Goal: Information Seeking & Learning: Check status

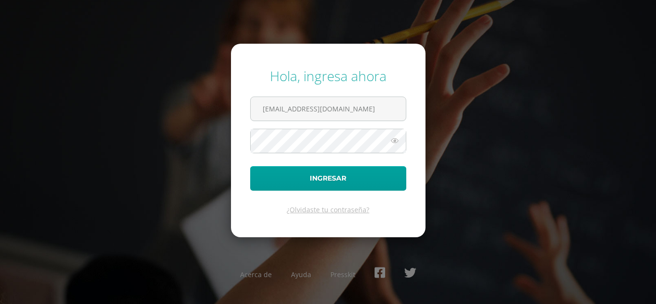
click at [282, 178] on button "Ingresar" at bounding box center [328, 178] width 156 height 25
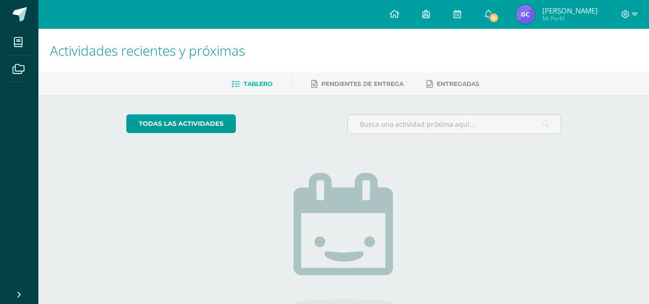
click at [529, 11] on img at bounding box center [525, 14] width 19 height 19
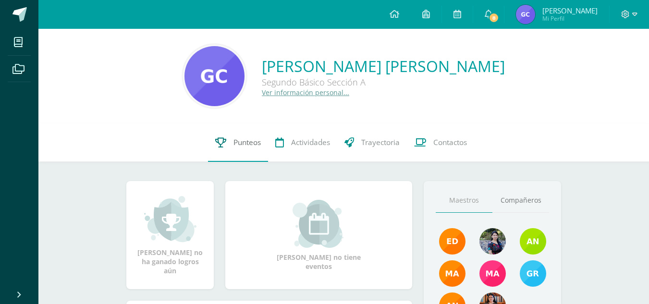
click at [238, 145] on span "Punteos" at bounding box center [247, 142] width 27 height 10
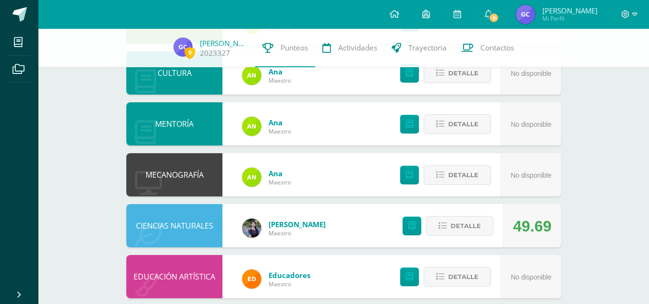
scroll to position [521, 0]
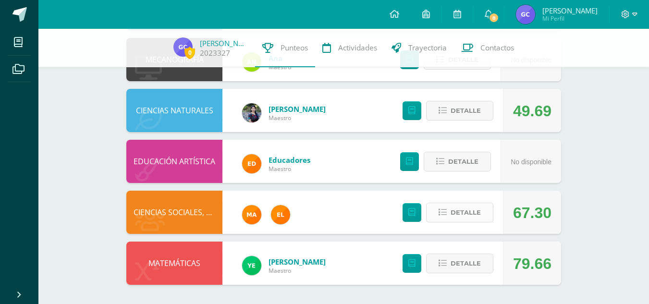
click at [465, 211] on span "Detalle" at bounding box center [466, 213] width 30 height 18
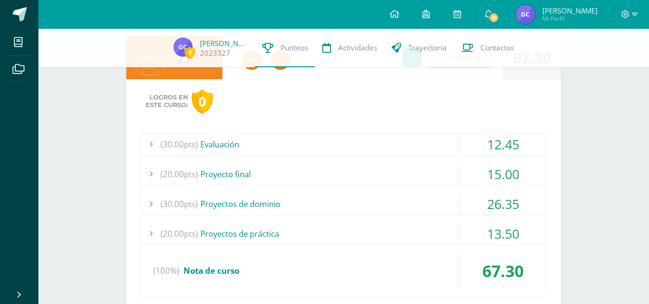
scroll to position [677, 0]
click at [212, 142] on div "(30.00pts) Evaluación" at bounding box center [343, 144] width 405 height 22
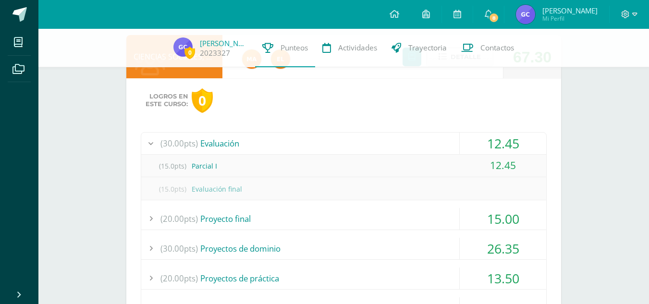
click at [212, 142] on div "(30.00pts) Evaluación" at bounding box center [343, 144] width 405 height 22
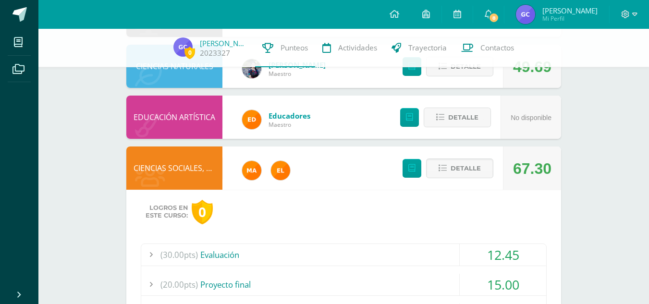
scroll to position [556, 0]
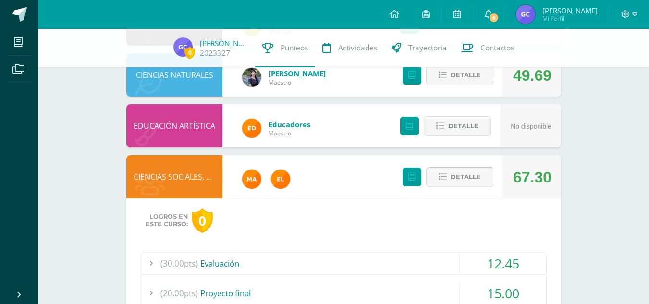
click at [473, 180] on span "Detalle" at bounding box center [466, 177] width 30 height 18
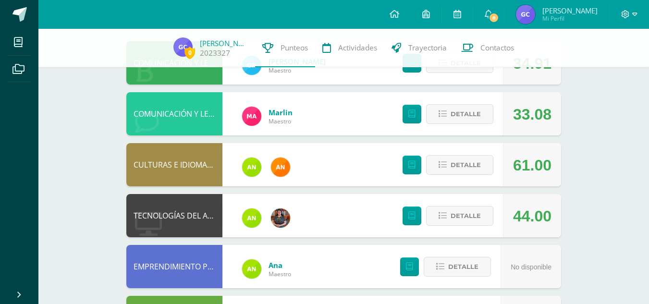
scroll to position [96, 0]
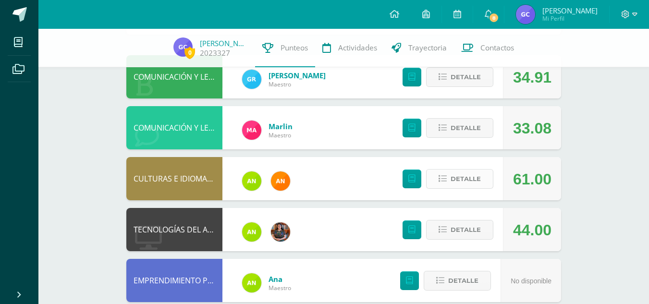
click at [461, 184] on span "Detalle" at bounding box center [466, 179] width 30 height 18
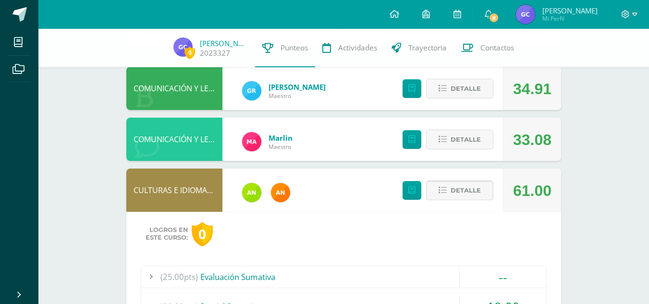
scroll to position [0, 0]
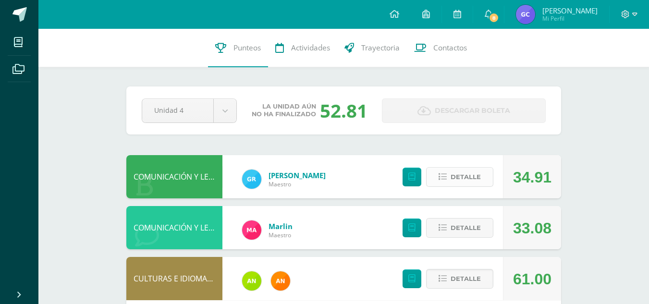
click at [473, 178] on span "Detalle" at bounding box center [466, 177] width 30 height 18
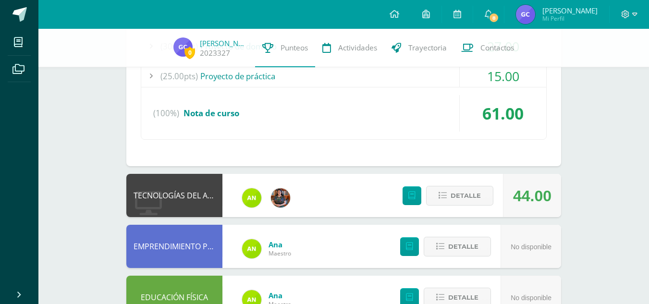
scroll to position [374, 0]
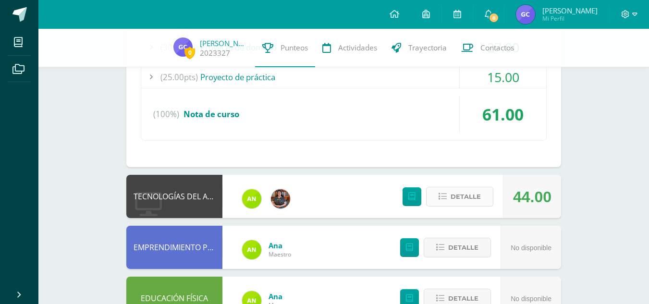
click at [462, 196] on span "Detalle" at bounding box center [466, 197] width 30 height 18
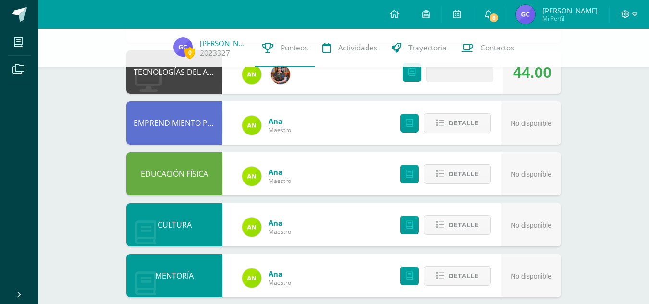
scroll to position [743, 0]
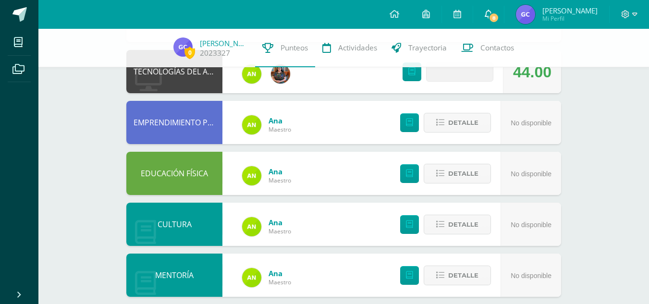
click at [487, 14] on link "8" at bounding box center [488, 14] width 31 height 29
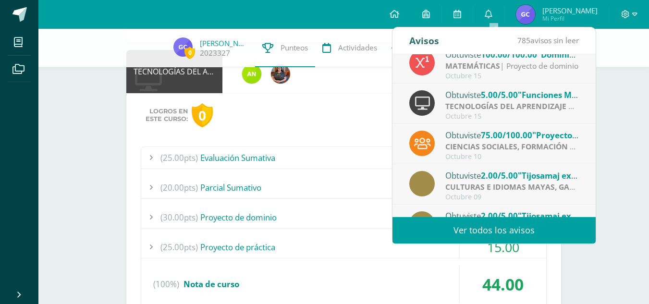
click at [515, 93] on span "5.00/5.00" at bounding box center [499, 94] width 37 height 11
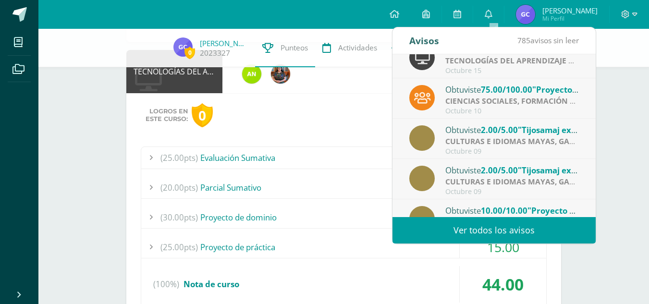
scroll to position [56, 0]
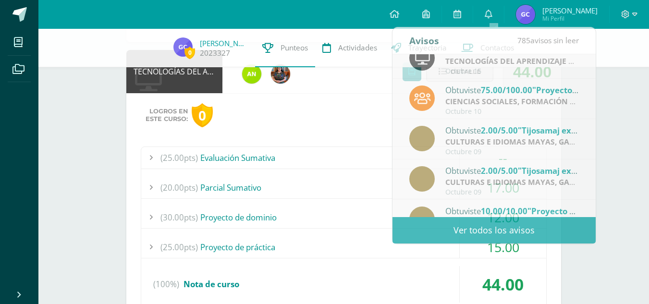
click at [612, 95] on div "0 Glendi Cojtín 2023327 Punteos Actividades Trayectoria Contactos Pendiente Uni…" at bounding box center [343, 50] width 611 height 1530
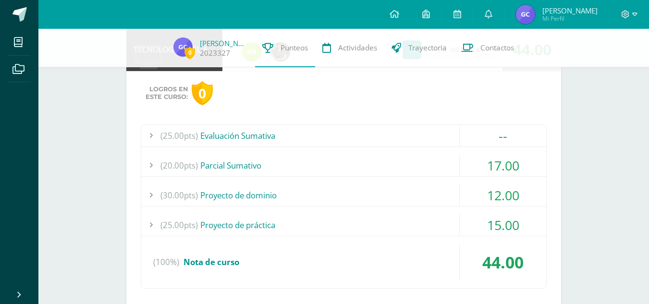
scroll to position [770, 0]
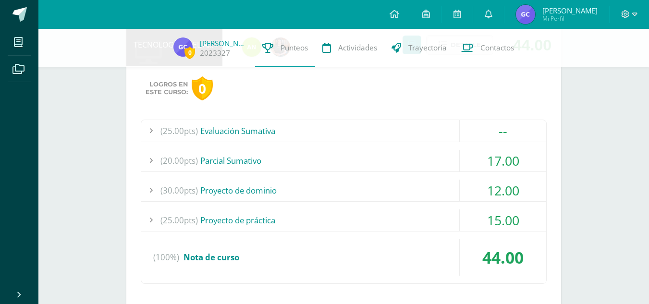
click at [253, 130] on div "(25.00pts) Evaluación Sumativa" at bounding box center [343, 131] width 405 height 22
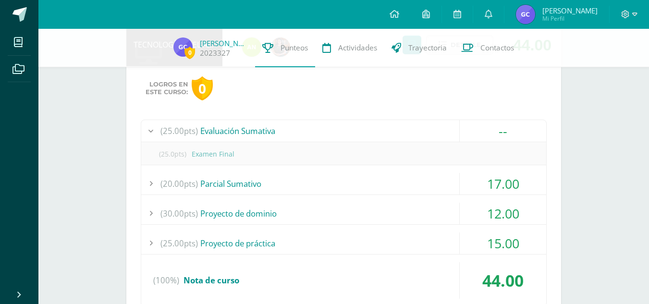
click at [253, 130] on div "(25.00pts) Evaluación Sumativa" at bounding box center [343, 131] width 405 height 22
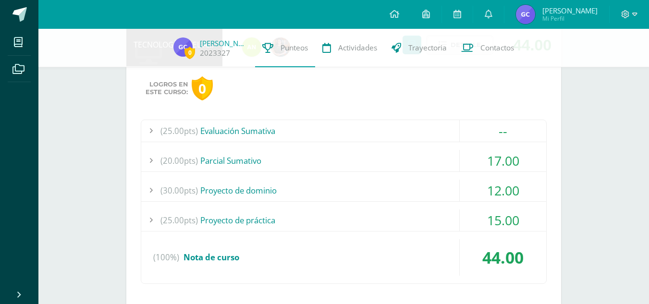
click at [235, 168] on div "(20.00pts) Parcial Sumativo" at bounding box center [343, 161] width 405 height 22
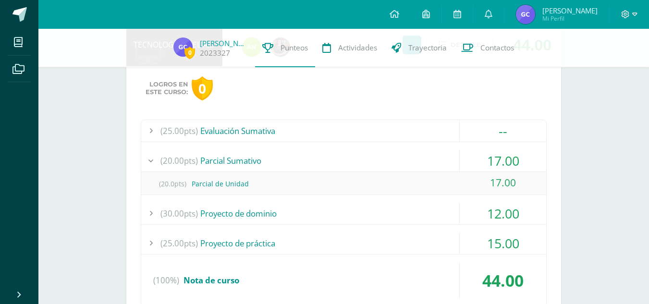
click at [235, 168] on div "(20.00pts) Parcial Sumativo" at bounding box center [343, 161] width 405 height 22
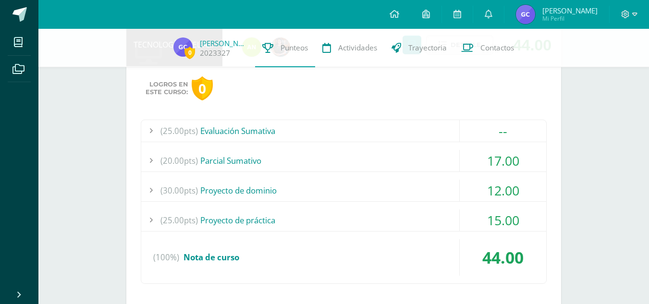
click at [234, 185] on div "(30.00pts) Proyecto de dominio" at bounding box center [343, 191] width 405 height 22
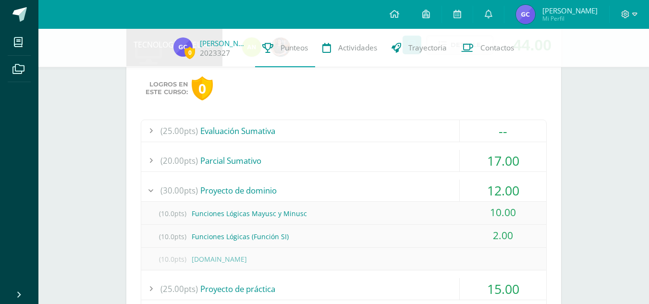
click at [234, 185] on div "(30.00pts) Proyecto de dominio" at bounding box center [343, 191] width 405 height 22
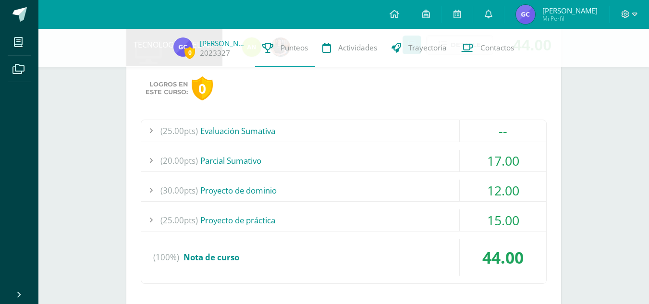
click at [236, 221] on div "(25.00pts) Proyecto de práctica" at bounding box center [343, 221] width 405 height 22
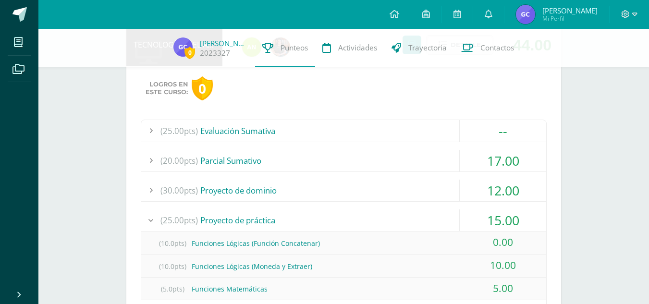
click at [236, 221] on div "(25.00pts) Proyecto de práctica" at bounding box center [343, 221] width 405 height 22
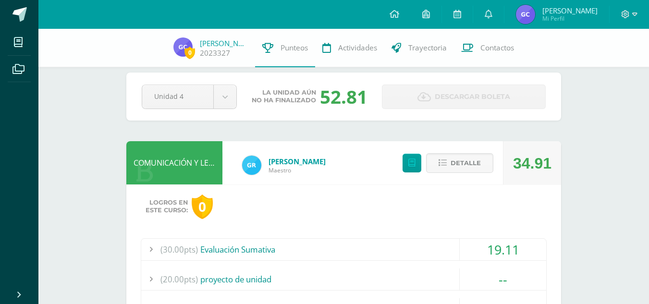
scroll to position [0, 0]
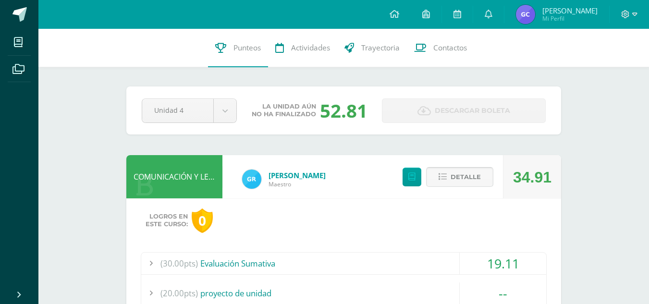
click at [462, 180] on span "Detalle" at bounding box center [466, 177] width 30 height 18
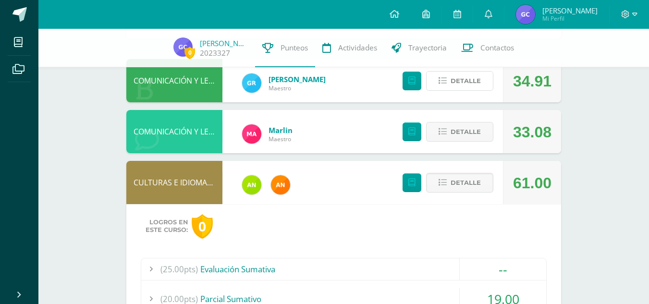
scroll to position [157, 0]
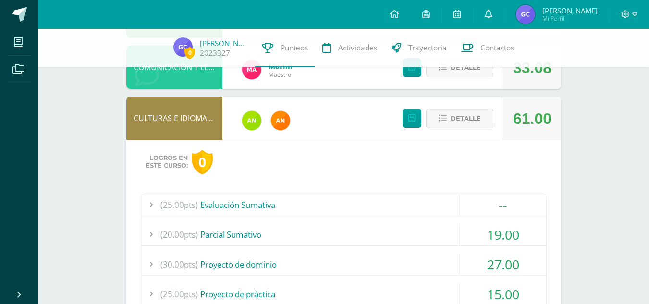
click at [461, 122] on span "Detalle" at bounding box center [466, 119] width 30 height 18
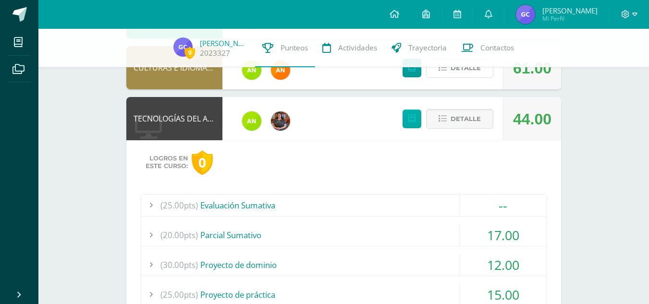
scroll to position [208, 0]
click at [458, 126] on span "Detalle" at bounding box center [466, 119] width 30 height 18
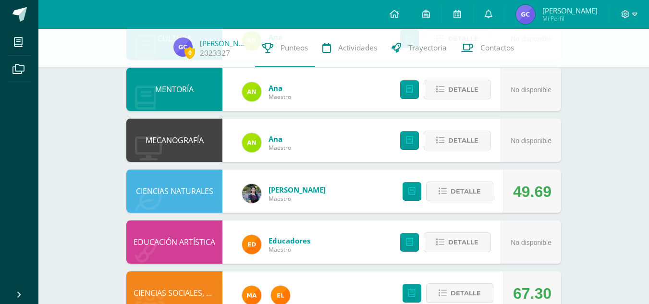
scroll to position [521, 0]
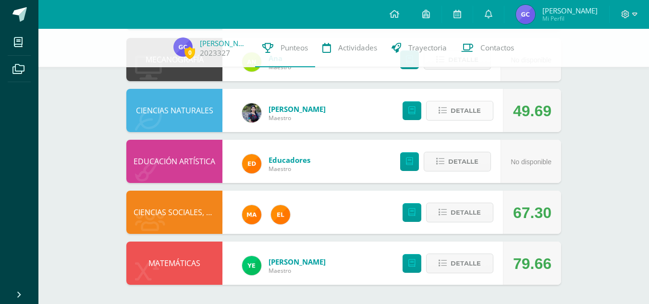
click at [470, 106] on span "Detalle" at bounding box center [466, 111] width 30 height 18
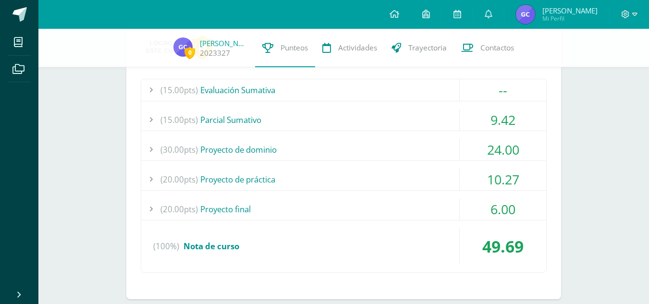
scroll to position [629, 0]
click at [243, 120] on div "(15.00pts) Parcial Sumativo" at bounding box center [343, 120] width 405 height 22
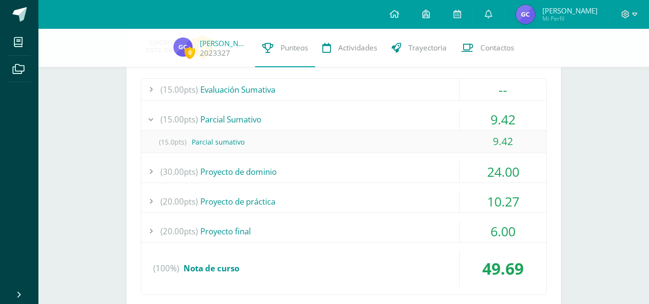
click at [243, 120] on div "(15.00pts) Parcial Sumativo" at bounding box center [343, 120] width 405 height 22
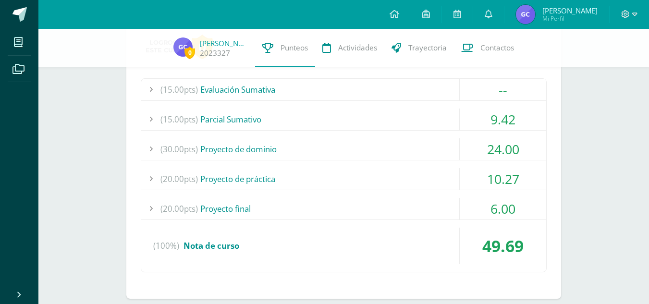
click at [245, 149] on div "(30.00pts) Proyecto de dominio" at bounding box center [343, 149] width 405 height 22
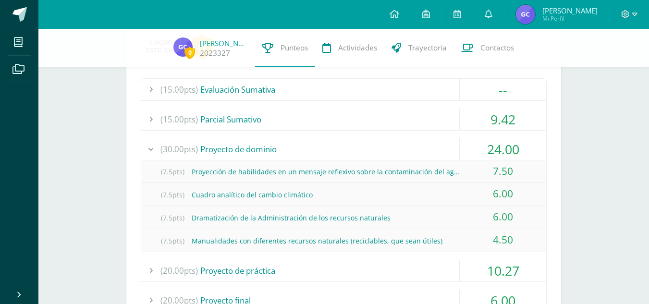
click at [245, 149] on div "(30.00pts) Proyecto de dominio" at bounding box center [343, 149] width 405 height 22
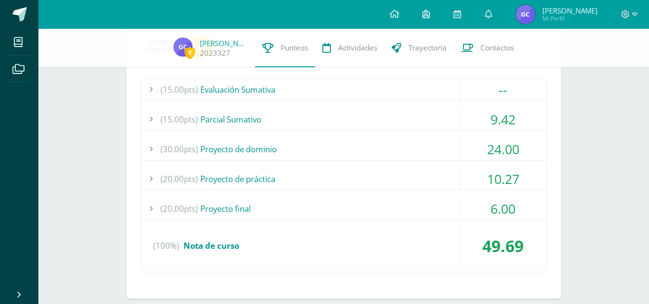
click at [250, 182] on div "(20.00pts) Proyecto de práctica" at bounding box center [343, 179] width 405 height 22
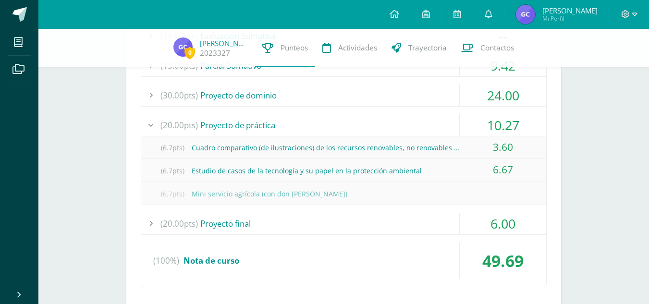
scroll to position [683, 0]
click at [249, 124] on div "(20.00pts) Proyecto de práctica" at bounding box center [343, 125] width 405 height 22
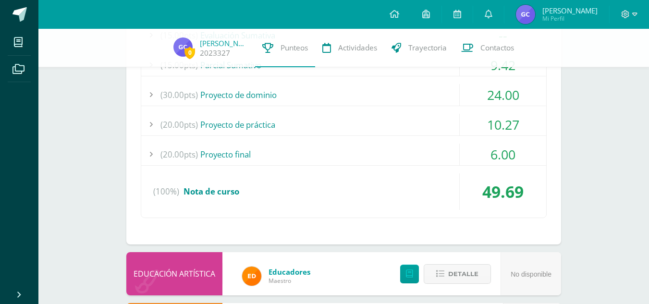
click at [234, 151] on div "(20.00pts) Proyecto final" at bounding box center [343, 155] width 405 height 22
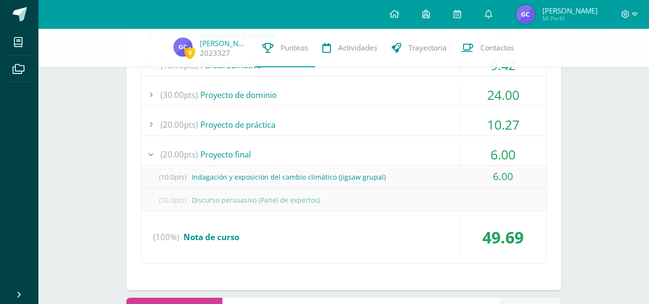
click at [234, 151] on div "(20.00pts) Proyecto final" at bounding box center [343, 155] width 405 height 22
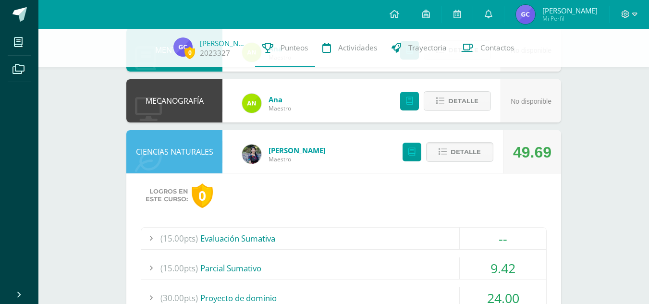
scroll to position [479, 0]
click at [468, 166] on div "Detalle" at bounding box center [445, 152] width 115 height 43
click at [462, 158] on span "Detalle" at bounding box center [466, 153] width 30 height 18
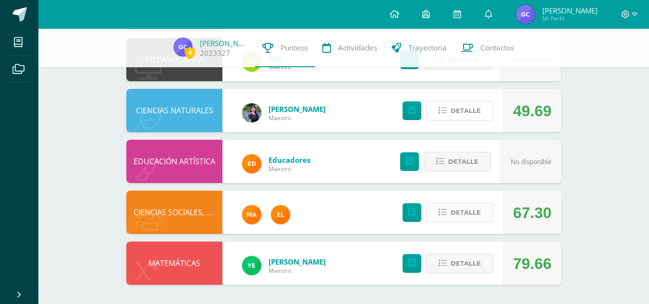
scroll to position [0, 0]
